Goal: Information Seeking & Learning: Learn about a topic

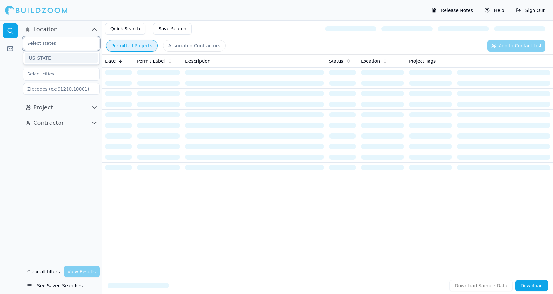
click at [61, 45] on input "text" at bounding box center [57, 43] width 68 height 12
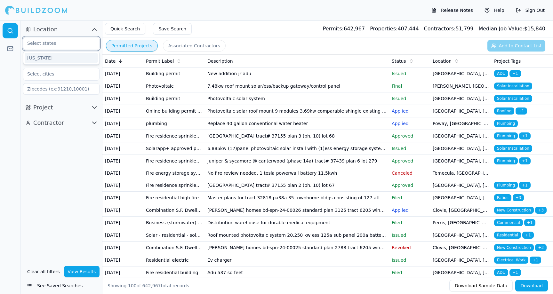
click at [62, 61] on div "[US_STATE]" at bounding box center [61, 58] width 73 height 10
click at [58, 72] on input "text" at bounding box center [57, 74] width 68 height 12
type input "[PERSON_NAME]"
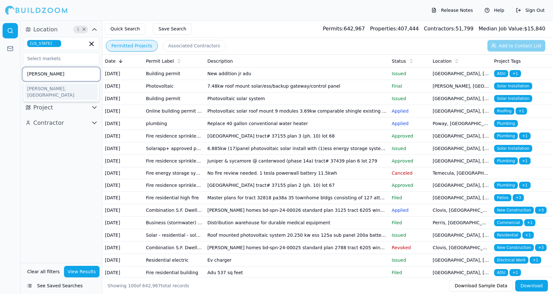
click at [47, 90] on div "[PERSON_NAME], [GEOGRAPHIC_DATA]" at bounding box center [61, 92] width 73 height 17
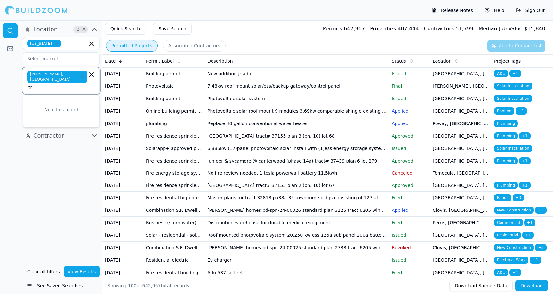
type input "t"
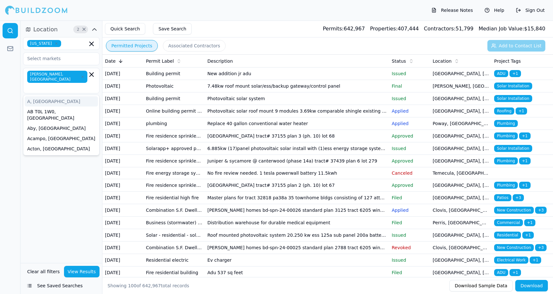
click at [74, 188] on div "Location 2 × [US_STATE][GEOGRAPHIC_DATA], [GEOGRAPHIC_DATA] A, [GEOGRAPHIC_DATA…" at bounding box center [61, 141] width 82 height 243
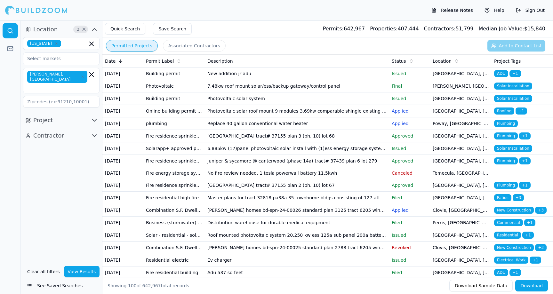
click at [514, 90] on span "Solar Installation" at bounding box center [513, 86] width 38 height 7
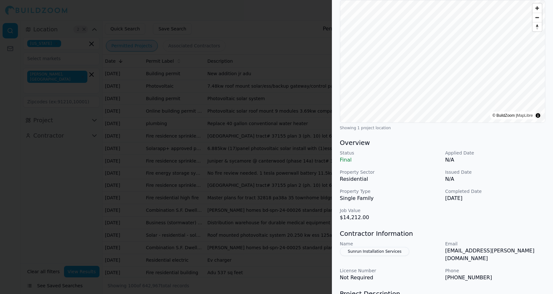
scroll to position [131, 0]
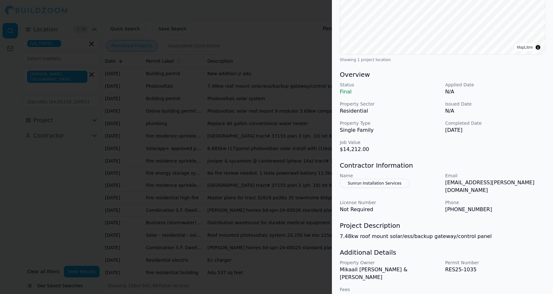
click at [274, 180] on div at bounding box center [276, 147] width 553 height 294
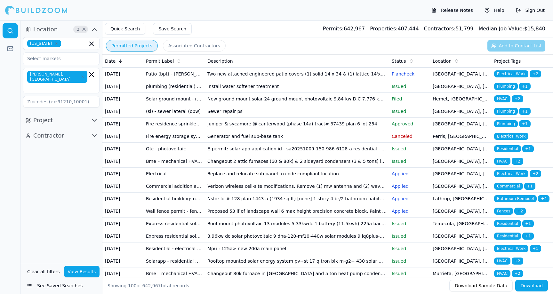
scroll to position [568, 0]
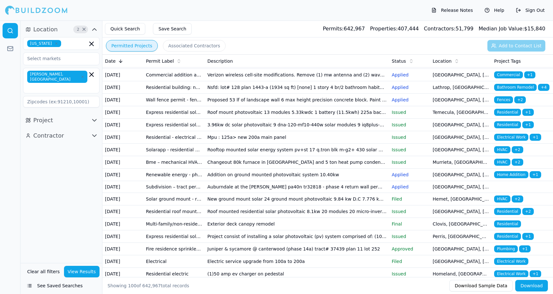
click at [80, 268] on button "View Results" at bounding box center [82, 272] width 36 height 12
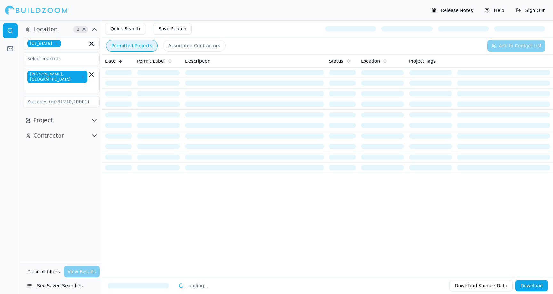
scroll to position [0, 0]
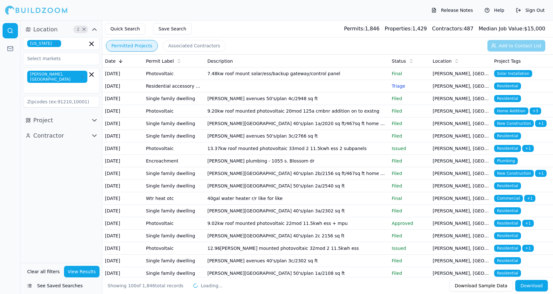
click at [360, 118] on td "9.20kw roof mounted photovoltaic 20mod 125a cmbnr addition on to exstng" at bounding box center [297, 111] width 184 height 12
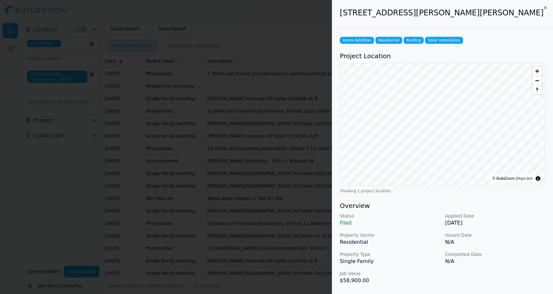
scroll to position [130, 0]
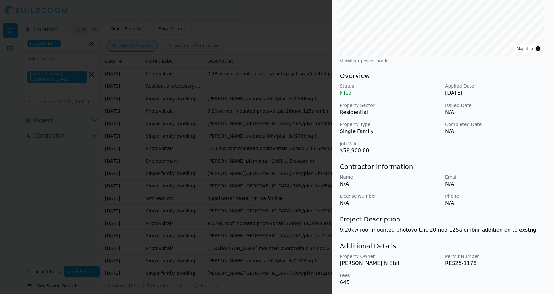
click at [282, 175] on div at bounding box center [276, 147] width 553 height 294
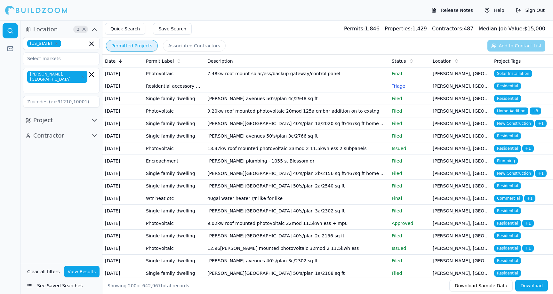
scroll to position [4, 0]
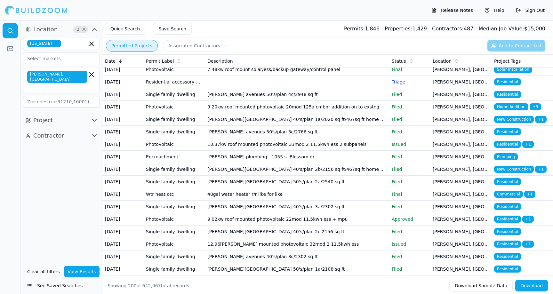
click at [167, 63] on div "Permit Label" at bounding box center [174, 61] width 56 height 6
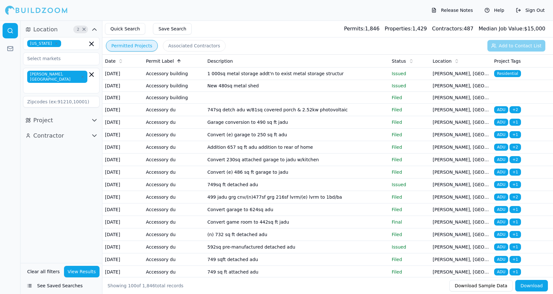
drag, startPoint x: 166, startPoint y: 61, endPoint x: 166, endPoint y: 65, distance: 3.9
click at [166, 61] on span "Permit Label" at bounding box center [160, 61] width 28 height 6
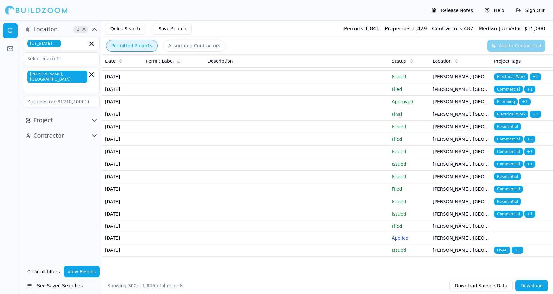
scroll to position [3636, 0]
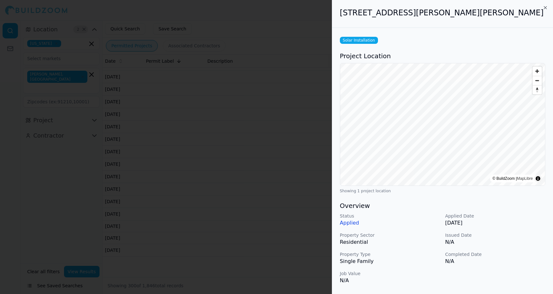
scroll to position [131, 0]
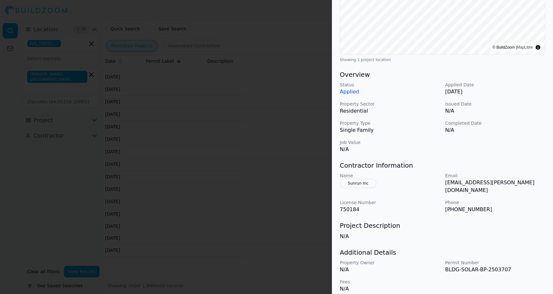
click at [302, 181] on div at bounding box center [276, 147] width 553 height 294
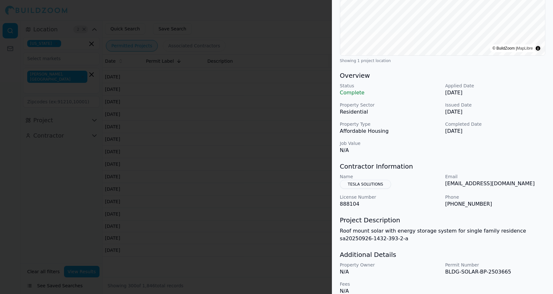
scroll to position [139, 0]
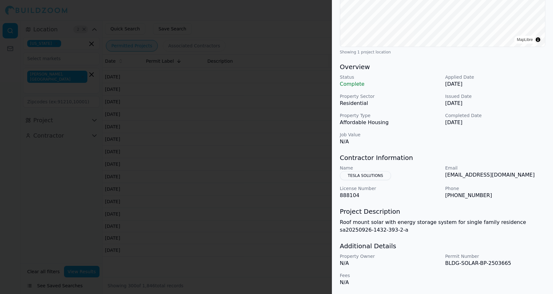
click at [297, 194] on div at bounding box center [276, 147] width 553 height 294
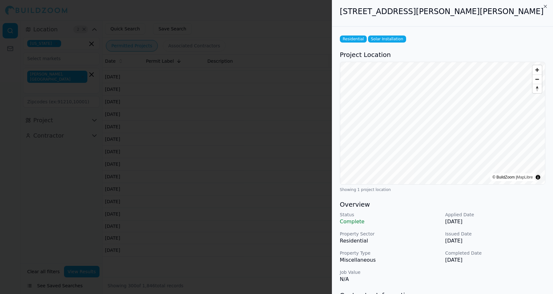
scroll to position [124, 0]
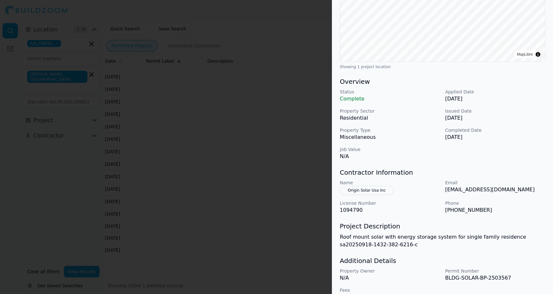
click at [258, 155] on div at bounding box center [276, 147] width 553 height 294
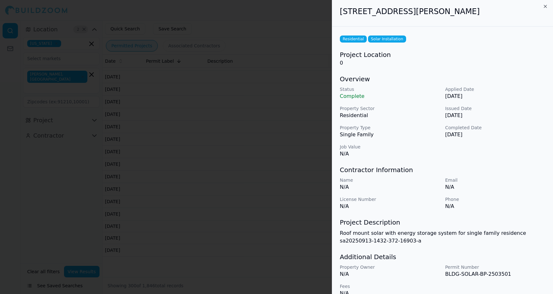
scroll to position [12, 0]
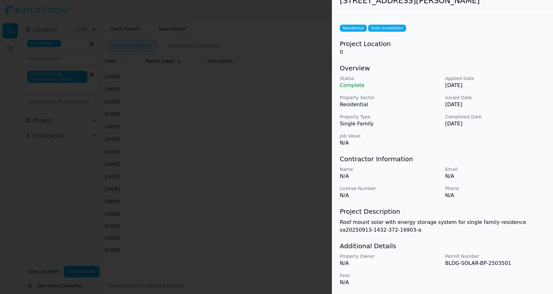
drag, startPoint x: 264, startPoint y: 190, endPoint x: 259, endPoint y: 191, distance: 5.0
click at [264, 190] on div at bounding box center [276, 147] width 553 height 294
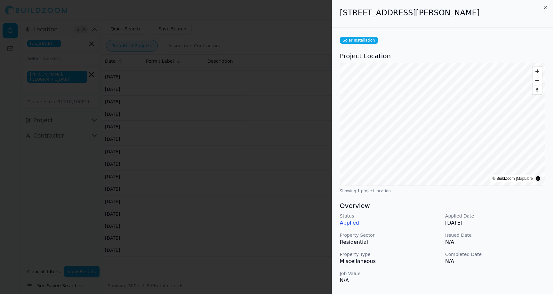
scroll to position [131, 0]
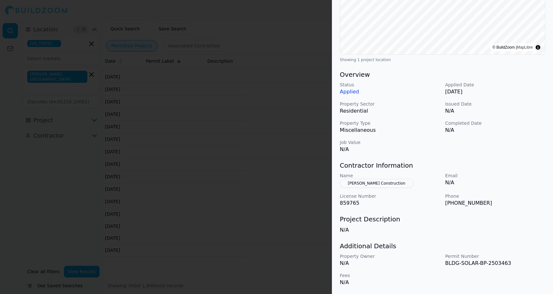
drag, startPoint x: 309, startPoint y: 194, endPoint x: 303, endPoint y: 197, distance: 6.7
click at [309, 194] on div at bounding box center [276, 147] width 553 height 294
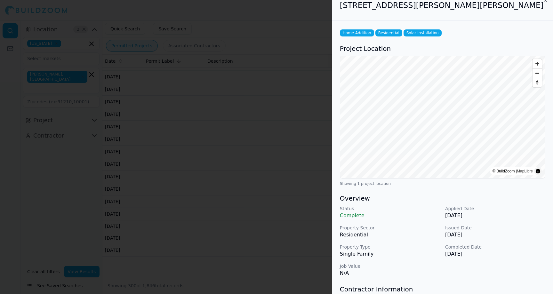
scroll to position [82, 0]
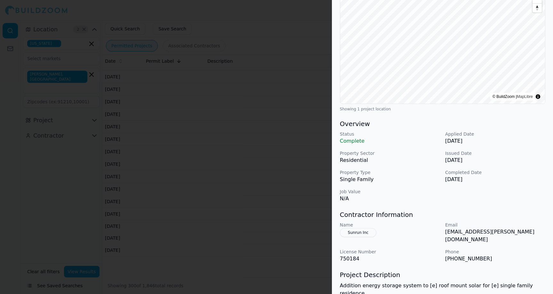
drag, startPoint x: 251, startPoint y: 210, endPoint x: 249, endPoint y: 220, distance: 10.3
click at [252, 211] on div at bounding box center [276, 147] width 553 height 294
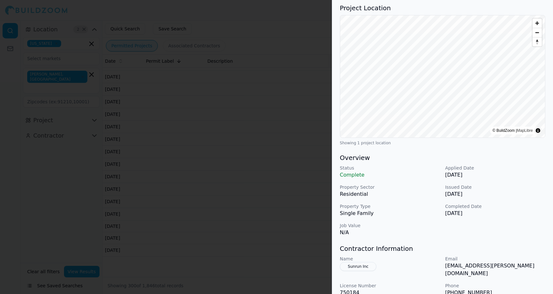
scroll to position [139, 0]
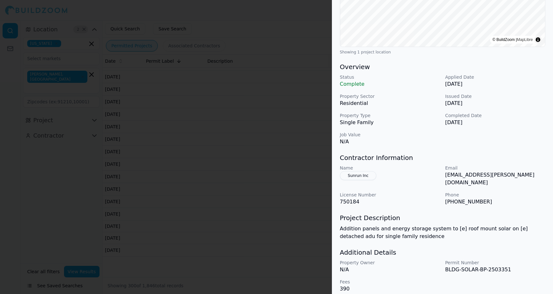
click at [284, 226] on div at bounding box center [276, 147] width 553 height 294
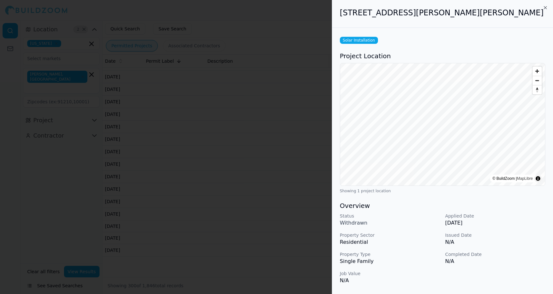
scroll to position [117, 0]
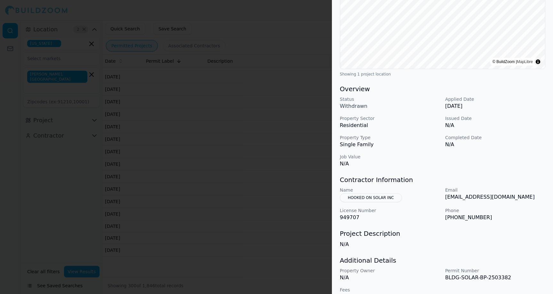
click at [228, 225] on div at bounding box center [276, 147] width 553 height 294
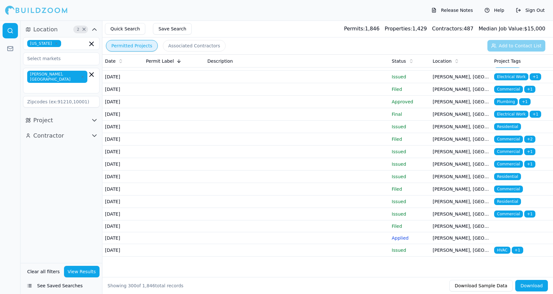
scroll to position [3865, 0]
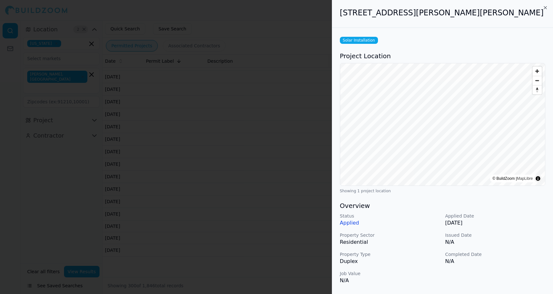
scroll to position [131, 0]
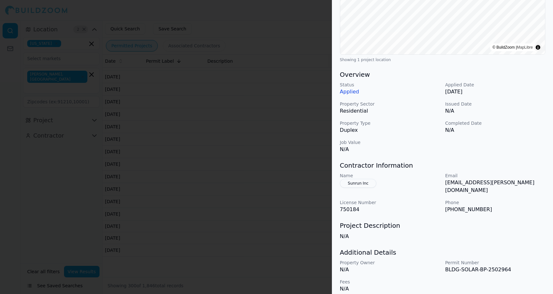
click at [279, 233] on div at bounding box center [276, 147] width 553 height 294
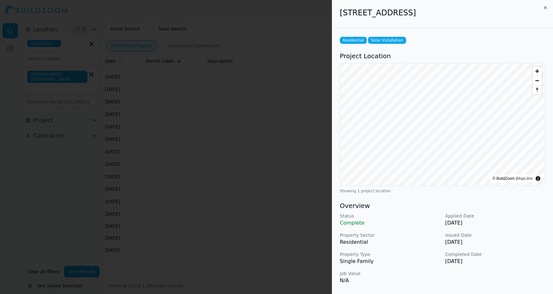
scroll to position [139, 0]
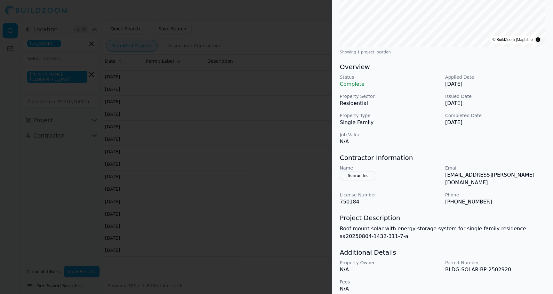
click at [305, 247] on div at bounding box center [276, 147] width 553 height 294
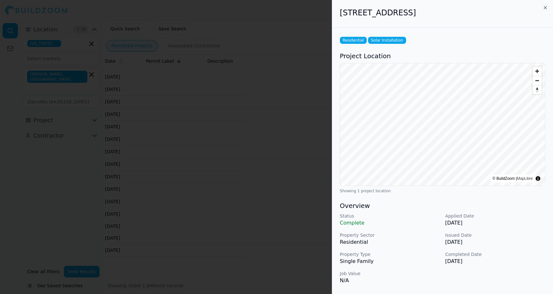
drag, startPoint x: 306, startPoint y: 227, endPoint x: 309, endPoint y: 224, distance: 3.7
click at [306, 227] on div at bounding box center [276, 147] width 553 height 294
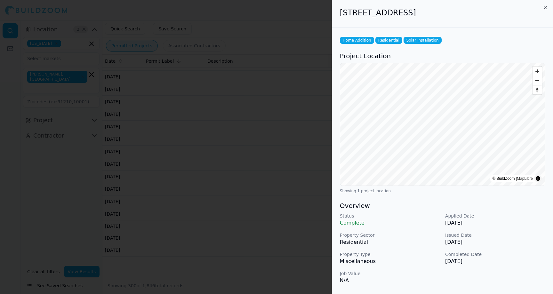
scroll to position [125, 0]
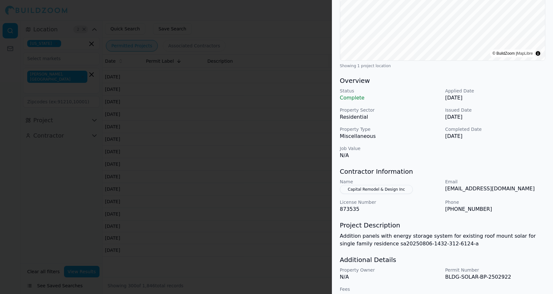
click at [293, 225] on div at bounding box center [276, 147] width 553 height 294
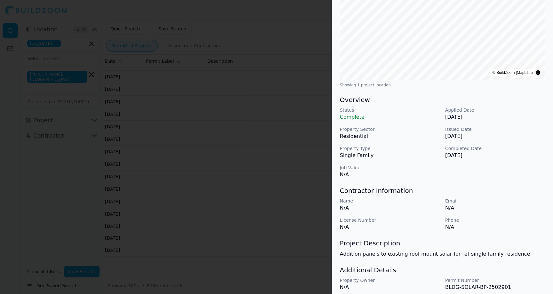
scroll to position [130, 0]
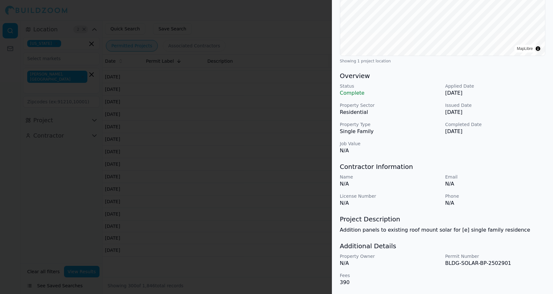
drag, startPoint x: 239, startPoint y: 230, endPoint x: 242, endPoint y: 236, distance: 6.9
click at [240, 230] on div at bounding box center [276, 147] width 553 height 294
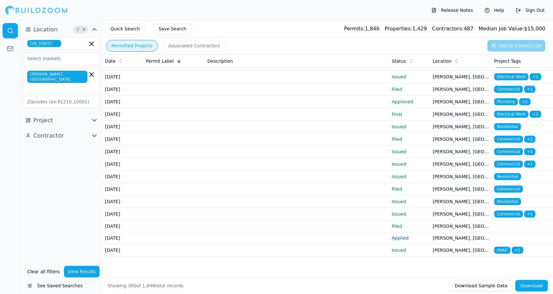
scroll to position [4076, 0]
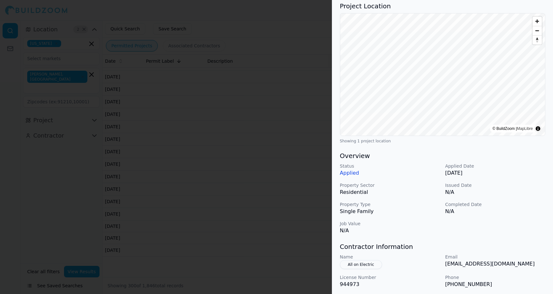
scroll to position [104, 0]
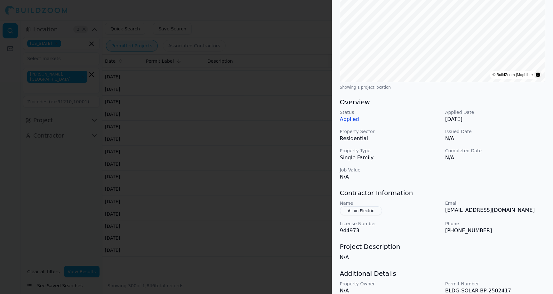
click at [275, 228] on div at bounding box center [276, 147] width 553 height 294
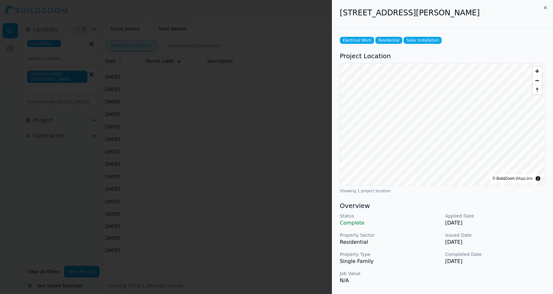
scroll to position [102, 0]
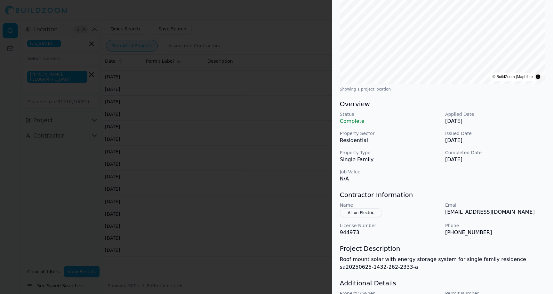
click at [285, 245] on div at bounding box center [276, 147] width 553 height 294
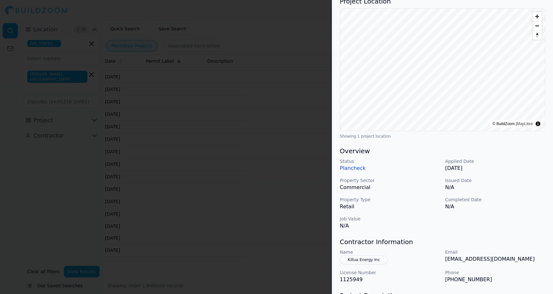
scroll to position [131, 0]
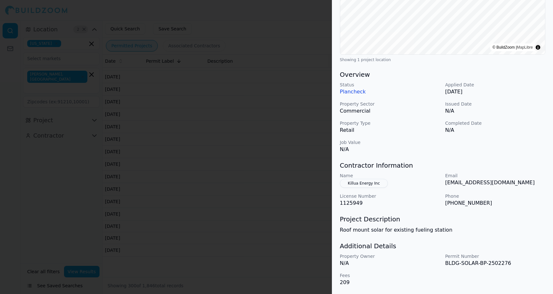
click at [307, 253] on div at bounding box center [276, 147] width 553 height 294
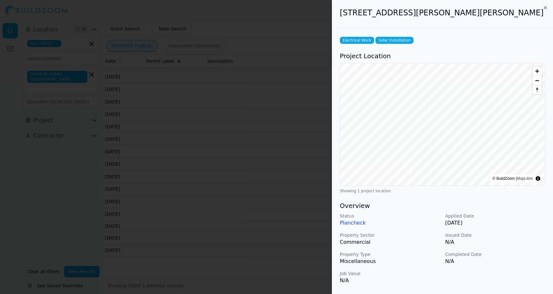
scroll to position [117, 0]
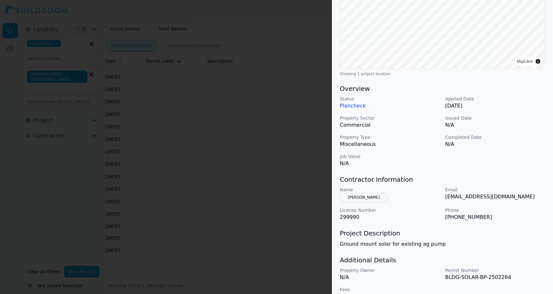
click at [226, 244] on div at bounding box center [276, 147] width 553 height 294
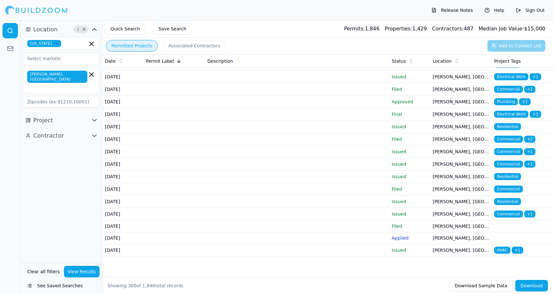
scroll to position [4124, 0]
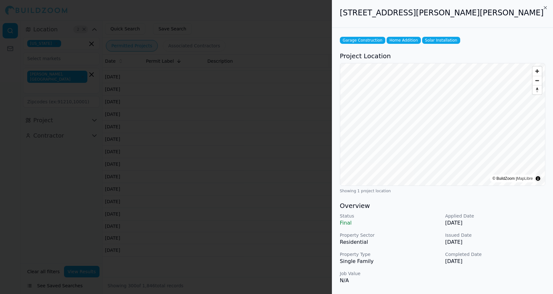
scroll to position [137, 0]
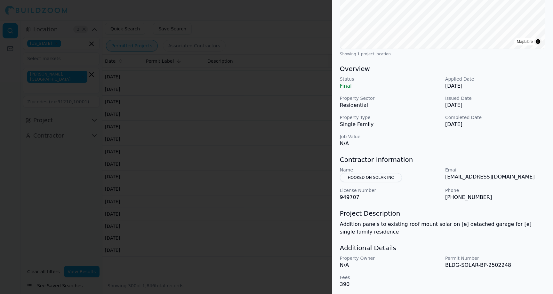
click at [312, 251] on div at bounding box center [276, 147] width 553 height 294
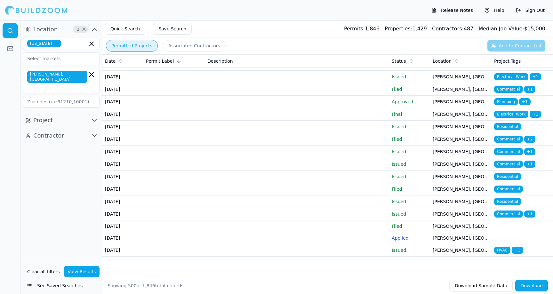
scroll to position [6619, 0]
click at [123, 63] on div "Date" at bounding box center [123, 61] width 36 height 6
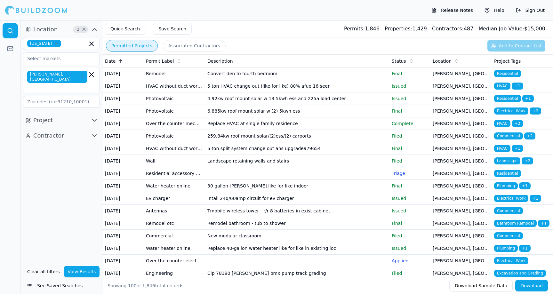
drag, startPoint x: 111, startPoint y: 60, endPoint x: 117, endPoint y: 65, distance: 7.9
click at [111, 60] on span "Date" at bounding box center [110, 61] width 11 height 6
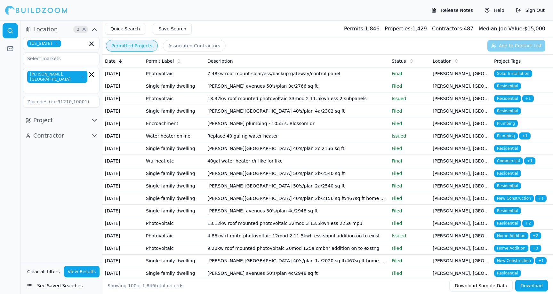
click at [263, 77] on td "7.48kw roof mount solar/ess/backup gateway/control panel" at bounding box center [297, 74] width 184 height 12
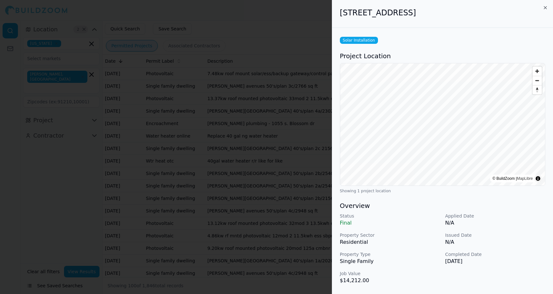
scroll to position [131, 0]
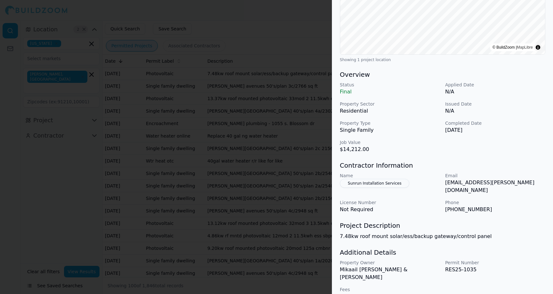
click at [237, 151] on div at bounding box center [276, 147] width 553 height 294
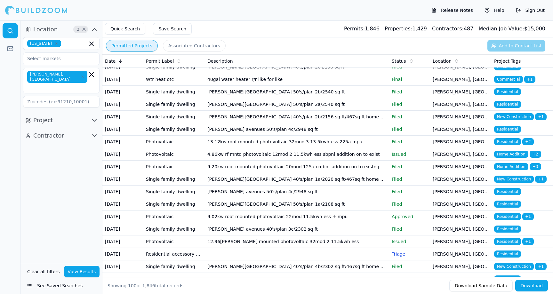
scroll to position [83, 0]
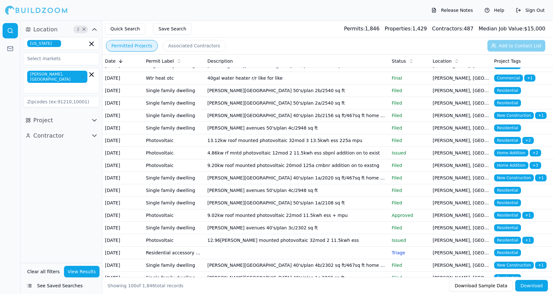
click at [265, 159] on td "4.86kw rf mntd photovoltaic 12mod 2 11.5kwh ess sbpnl addition on to exist" at bounding box center [297, 153] width 184 height 12
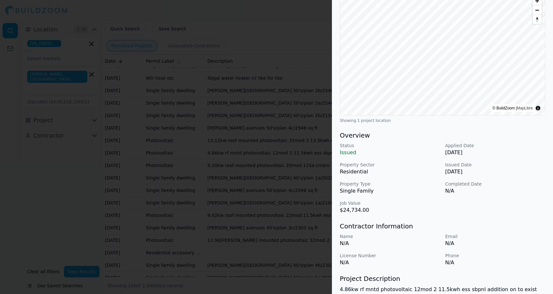
scroll to position [92, 0]
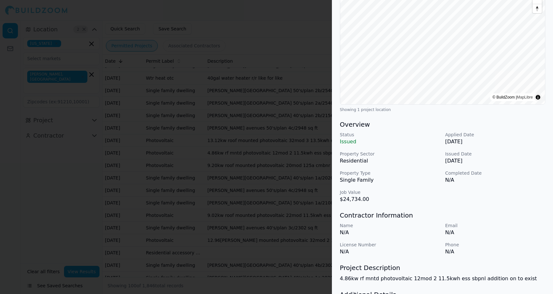
click at [265, 193] on div at bounding box center [276, 147] width 553 height 294
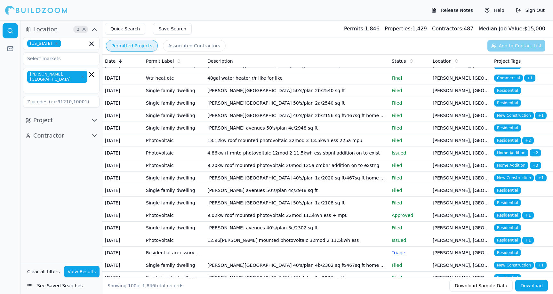
click at [267, 172] on td "9.20kw roof mounted photovoltaic 20mod 125a cmbnr addition on to exstng" at bounding box center [297, 165] width 184 height 12
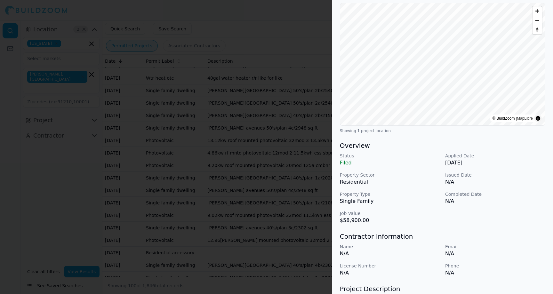
scroll to position [130, 0]
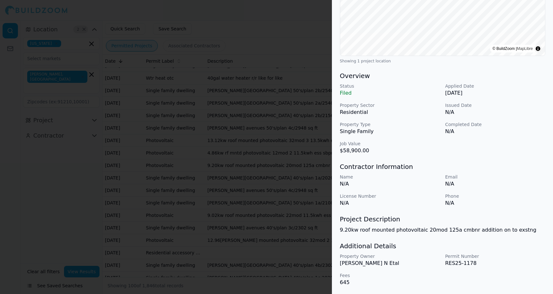
click at [252, 183] on div at bounding box center [276, 147] width 553 height 294
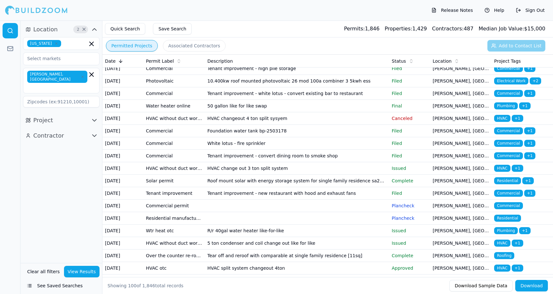
scroll to position [648, 0]
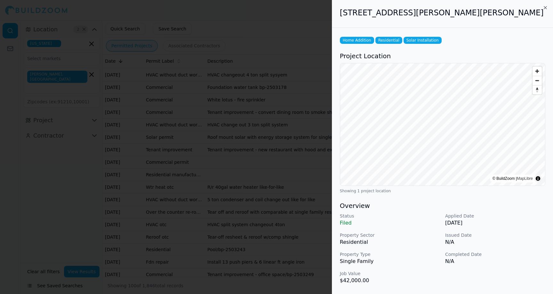
scroll to position [130, 0]
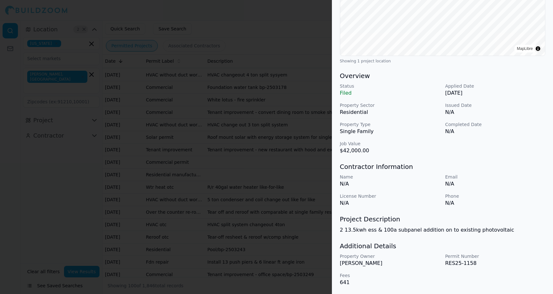
click at [245, 208] on div at bounding box center [276, 147] width 553 height 294
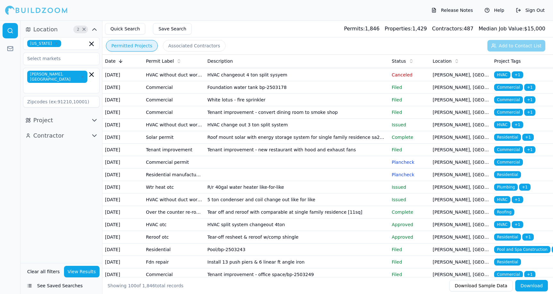
scroll to position [658, 0]
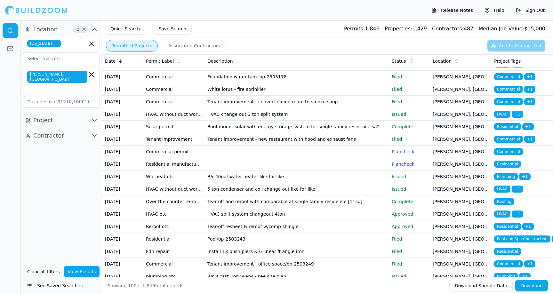
click at [223, 33] on td "10.400kw roof mounted photovoltaic 26 mod 100a combiner 3 5kwh ess" at bounding box center [297, 27] width 184 height 12
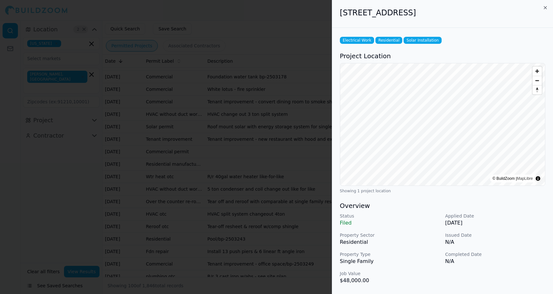
scroll to position [138, 0]
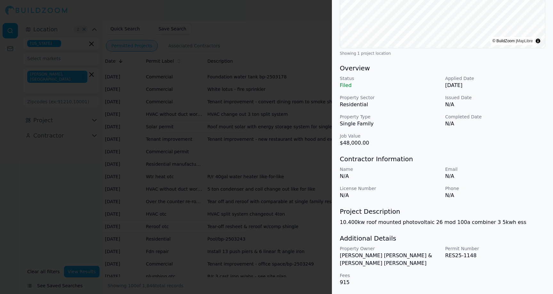
click at [9, 111] on div at bounding box center [276, 147] width 553 height 294
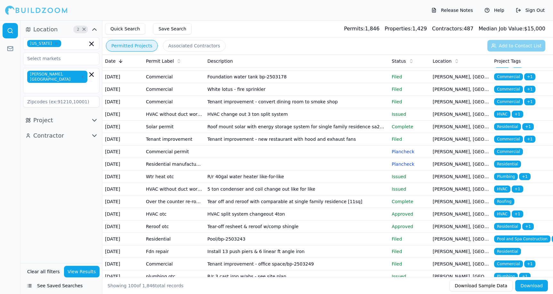
click at [81, 75] on icon "button" at bounding box center [83, 77] width 4 height 4
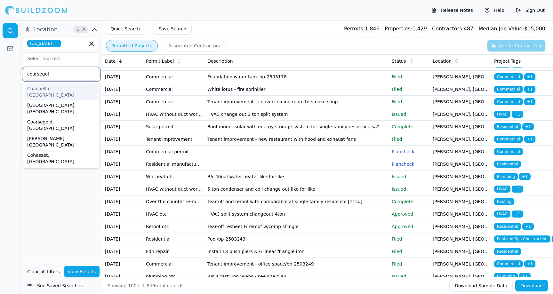
type input "coarsegold"
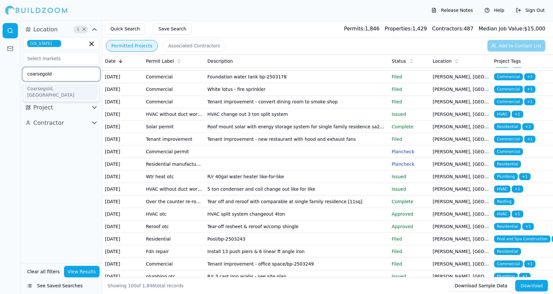
click at [90, 93] on div "Coarsegold, [GEOGRAPHIC_DATA]" at bounding box center [61, 92] width 73 height 17
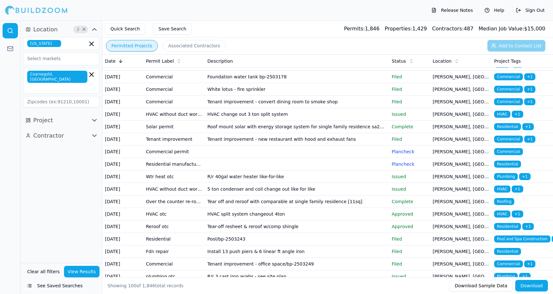
drag, startPoint x: 56, startPoint y: 196, endPoint x: 58, endPoint y: 200, distance: 4.3
click at [56, 197] on div "Location 2 × [US_STATE] Coarsegold, [GEOGRAPHIC_DATA] Project Contractor" at bounding box center [61, 141] width 82 height 243
drag, startPoint x: 75, startPoint y: 274, endPoint x: 86, endPoint y: 266, distance: 13.3
click at [75, 274] on button "View Results" at bounding box center [82, 272] width 36 height 12
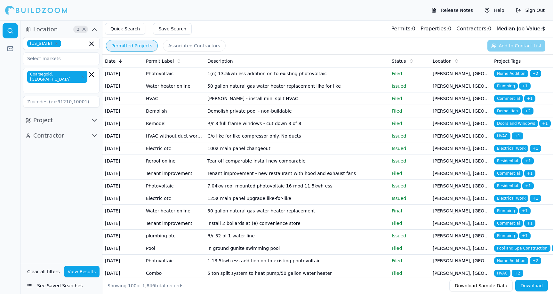
click at [197, 192] on td "Photovoltaic" at bounding box center [173, 186] width 61 height 12
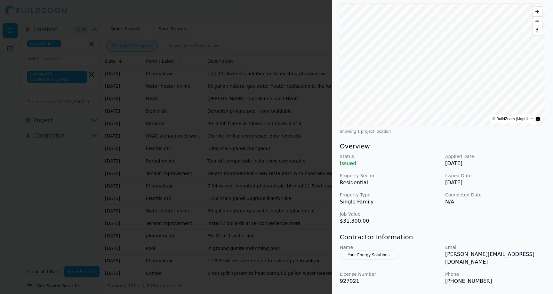
scroll to position [110, 0]
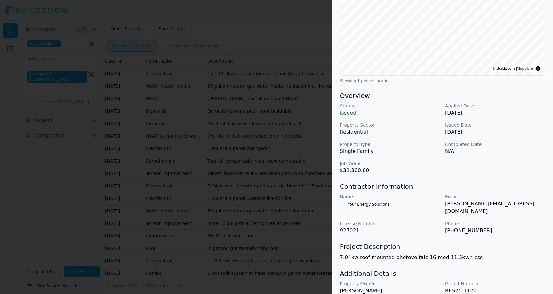
click at [186, 203] on div at bounding box center [276, 147] width 553 height 294
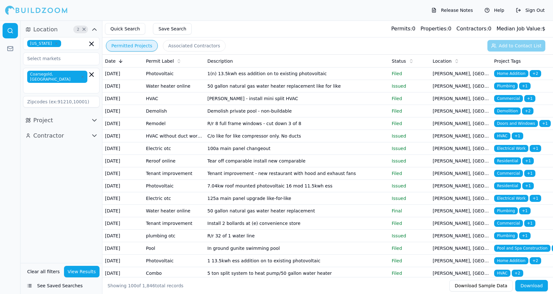
click at [92, 269] on button "View Results" at bounding box center [82, 272] width 36 height 12
